Goal: Task Accomplishment & Management: Complete application form

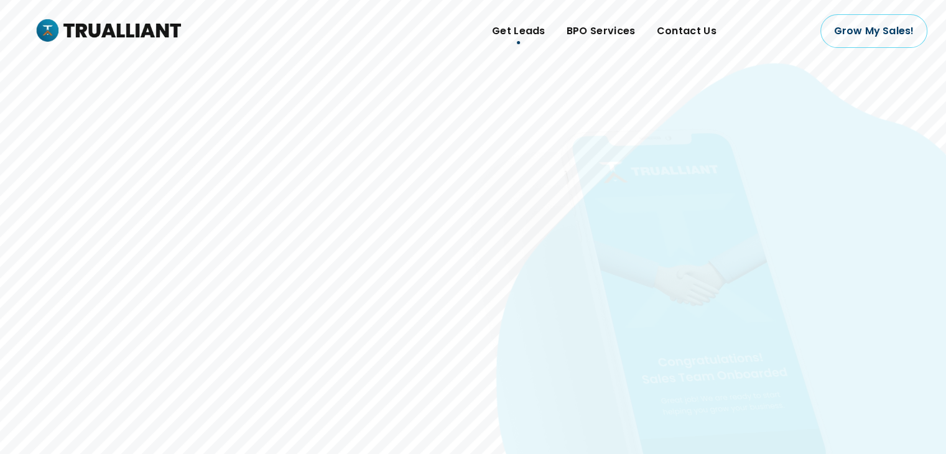
click at [510, 37] on span "Get Leads" at bounding box center [519, 31] width 54 height 19
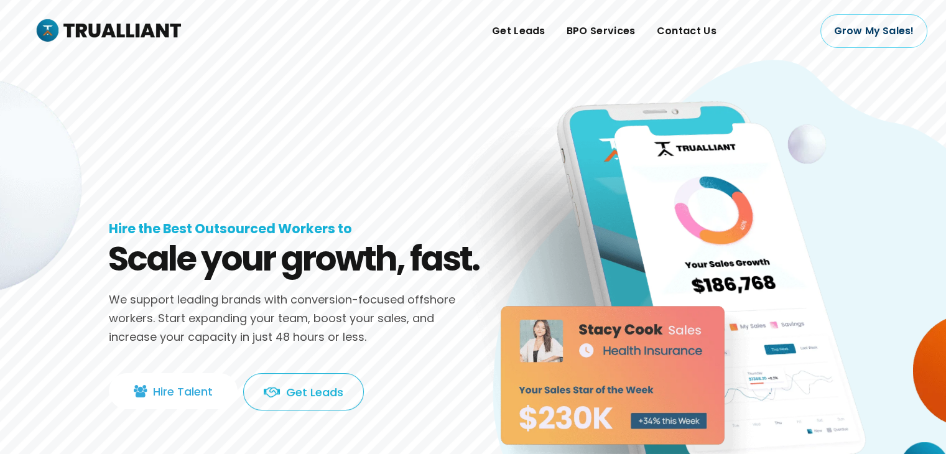
click at [189, 392] on link "Hire Talent" at bounding box center [173, 391] width 129 height 36
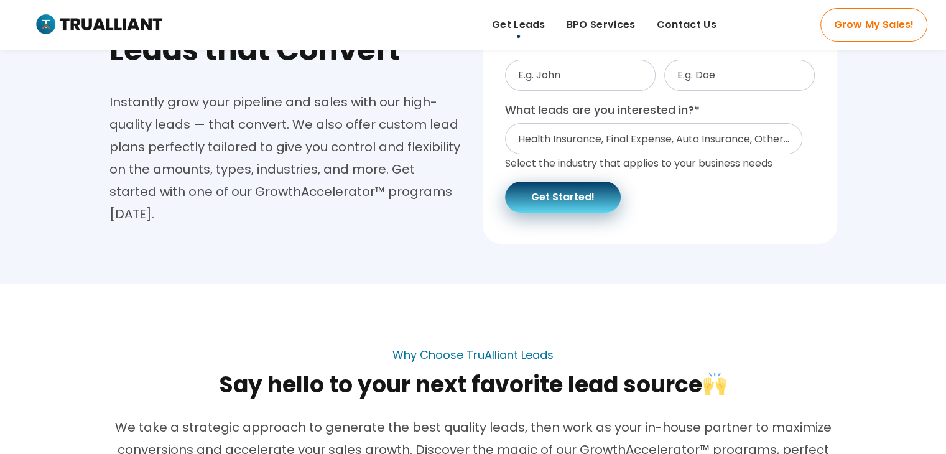
scroll to position [159, 0]
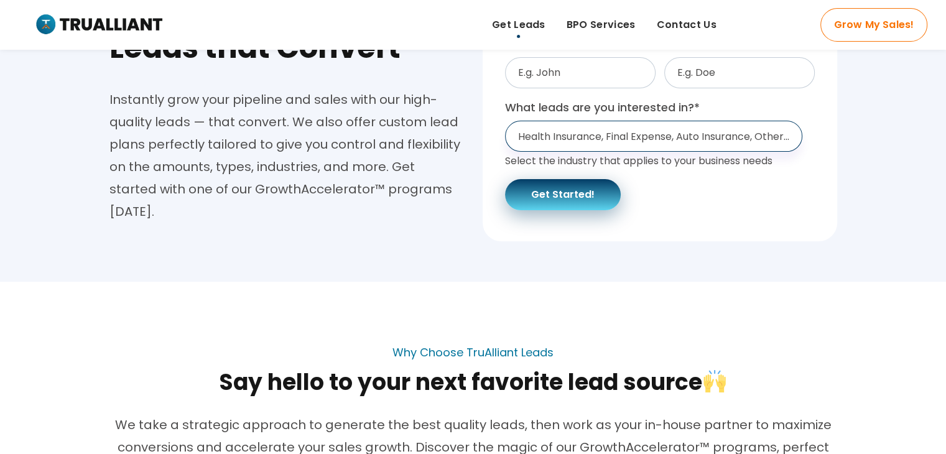
click at [572, 139] on select "Health Insurance, Final Expense, Auto Insurance, Other... Health Insurance Life…" at bounding box center [653, 136] width 297 height 31
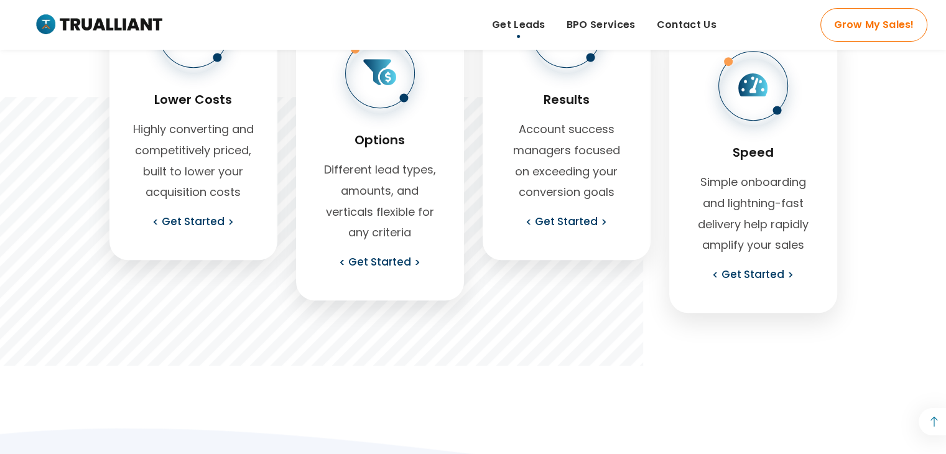
scroll to position [721, 0]
